Goal: Information Seeking & Learning: Learn about a topic

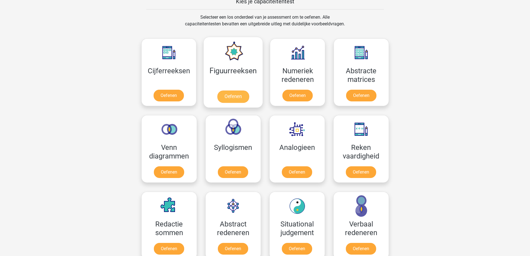
scroll to position [251, 0]
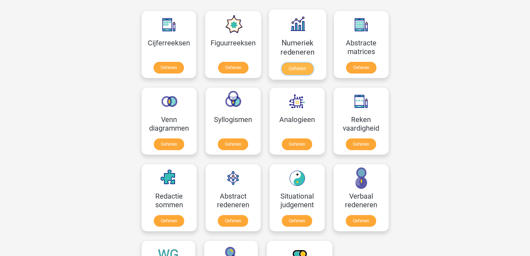
click at [313, 75] on link "Oefenen" at bounding box center [298, 69] width 32 height 12
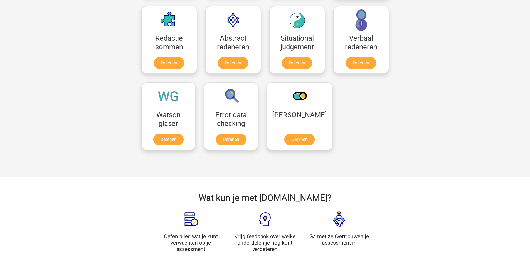
scroll to position [418, 0]
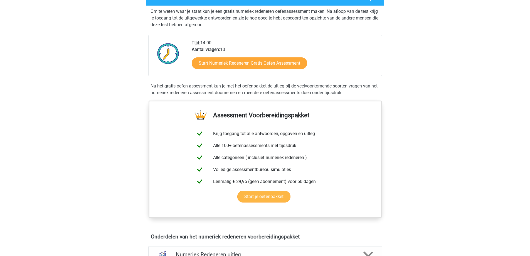
scroll to position [111, 0]
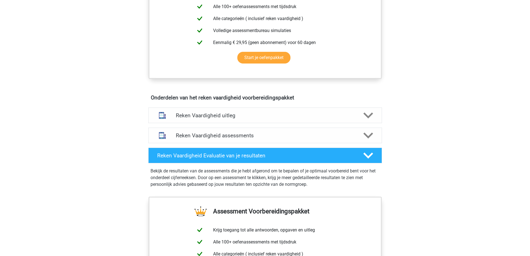
scroll to position [251, 0]
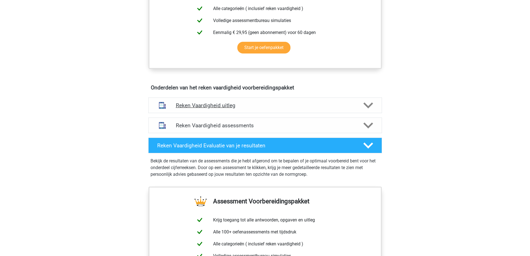
click at [365, 108] on polygon at bounding box center [369, 105] width 10 height 6
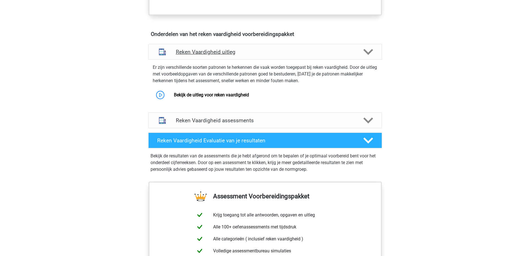
scroll to position [306, 0]
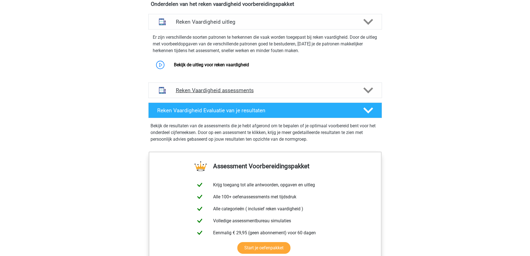
click at [366, 98] on div "Reken Vaardigheid assessments" at bounding box center [265, 90] width 234 height 16
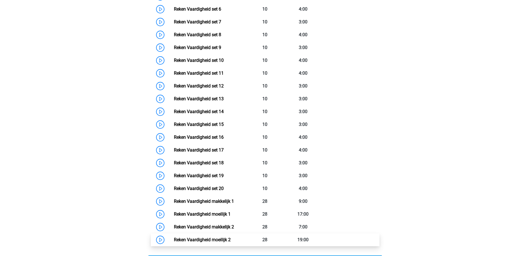
scroll to position [529, 0]
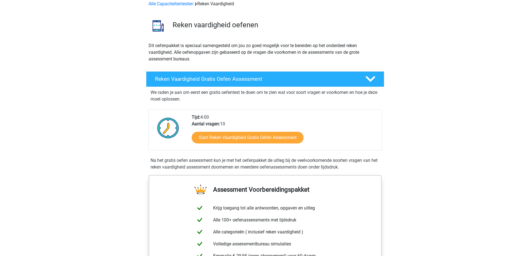
scroll to position [0, 0]
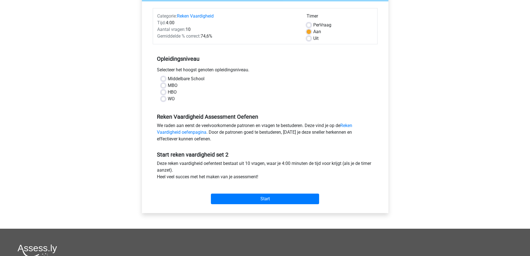
scroll to position [56, 0]
